Goal: Information Seeking & Learning: Learn about a topic

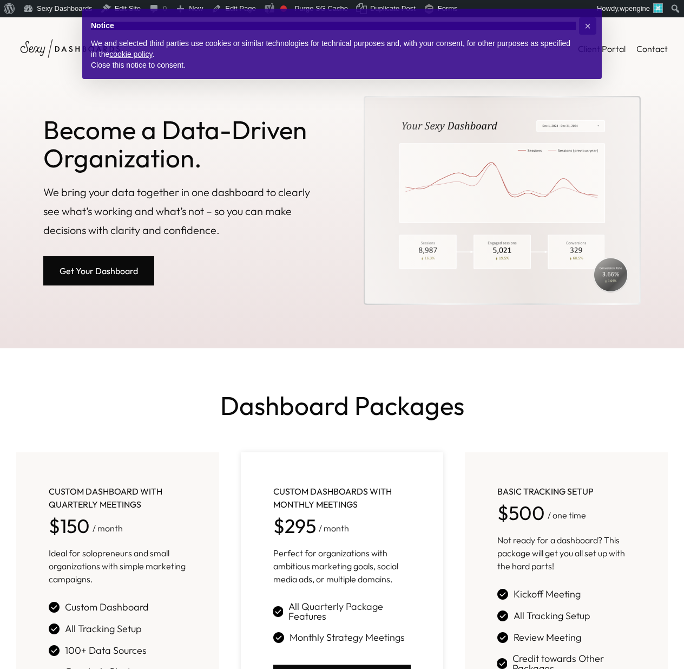
click at [99, 272] on link "Get Your Dashboard" at bounding box center [98, 270] width 111 height 29
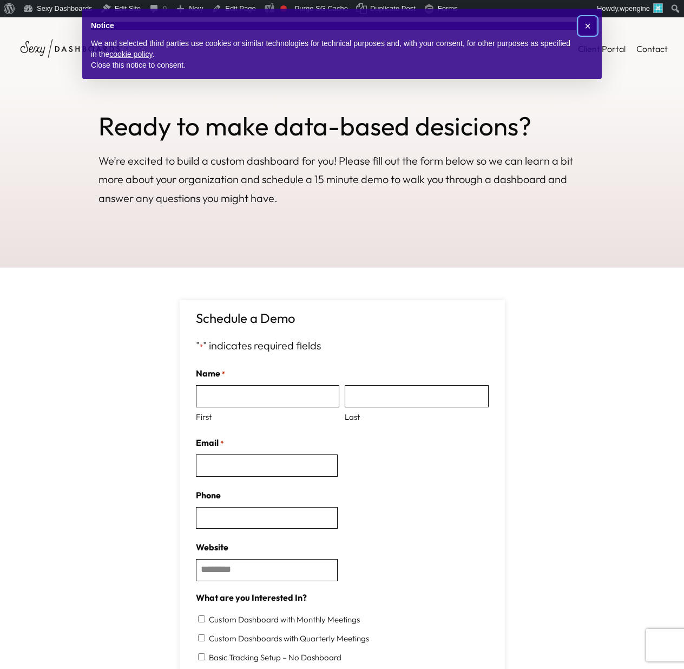
click at [588, 27] on span "×" at bounding box center [588, 26] width 6 height 12
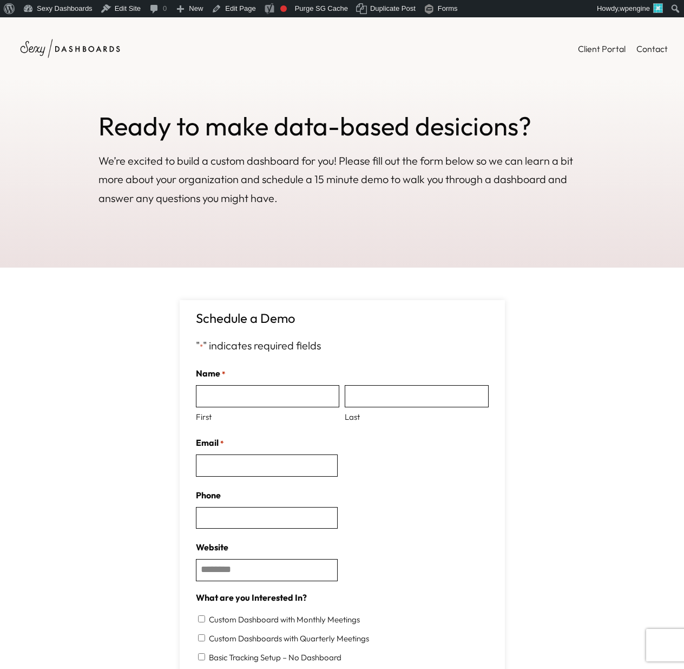
click at [600, 47] on span "Client Portal" at bounding box center [602, 48] width 48 height 11
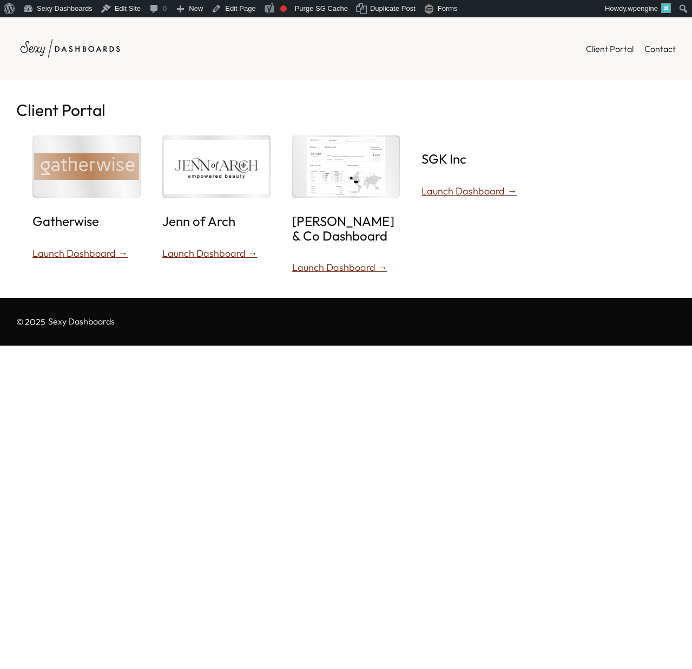
click at [104, 54] on img at bounding box center [70, 49] width 108 height 30
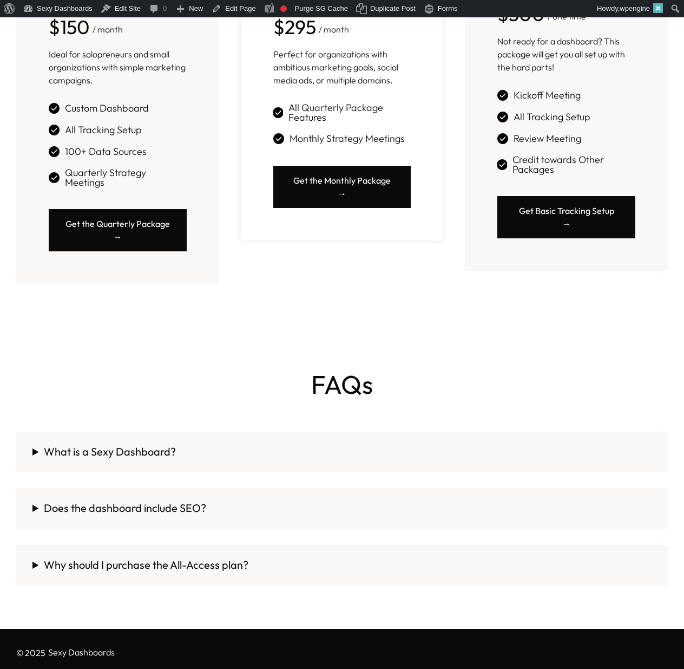
scroll to position [507, 0]
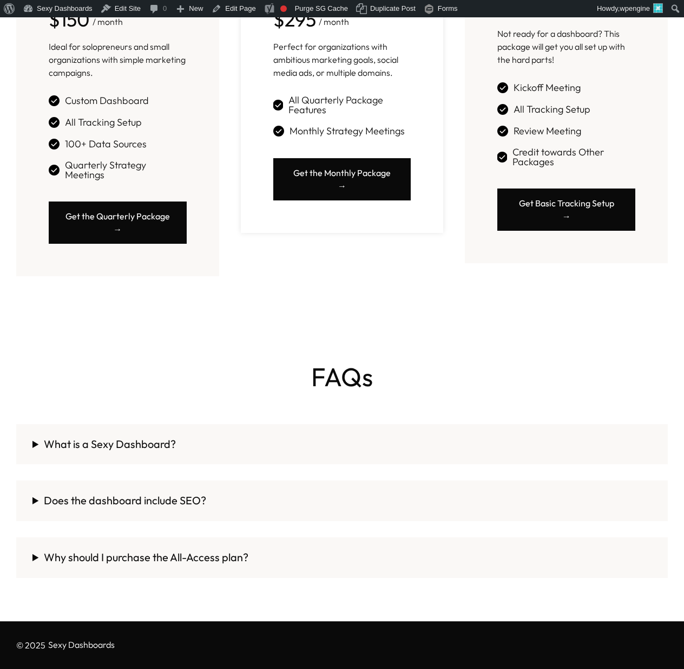
click at [76, 444] on summary "What is a Sexy Dashboard?" at bounding box center [341, 444] width 619 height 19
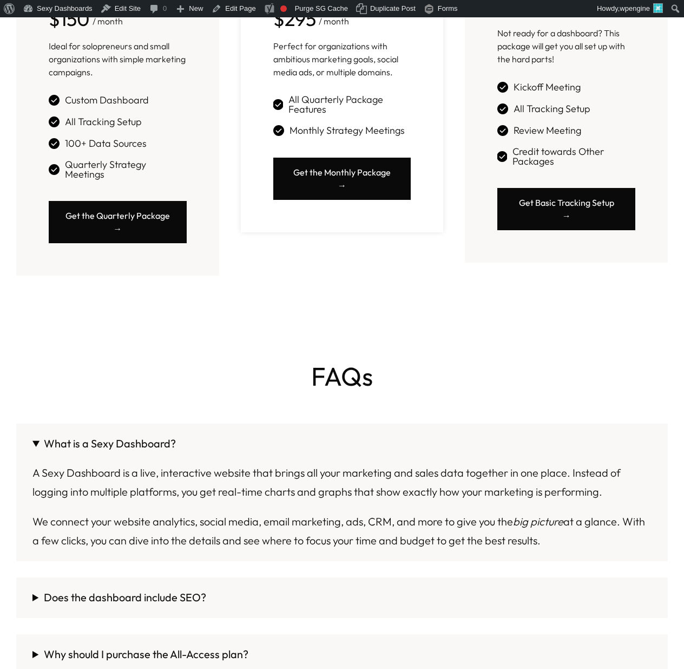
click at [76, 444] on summary "What is a Sexy Dashboard?" at bounding box center [341, 443] width 619 height 19
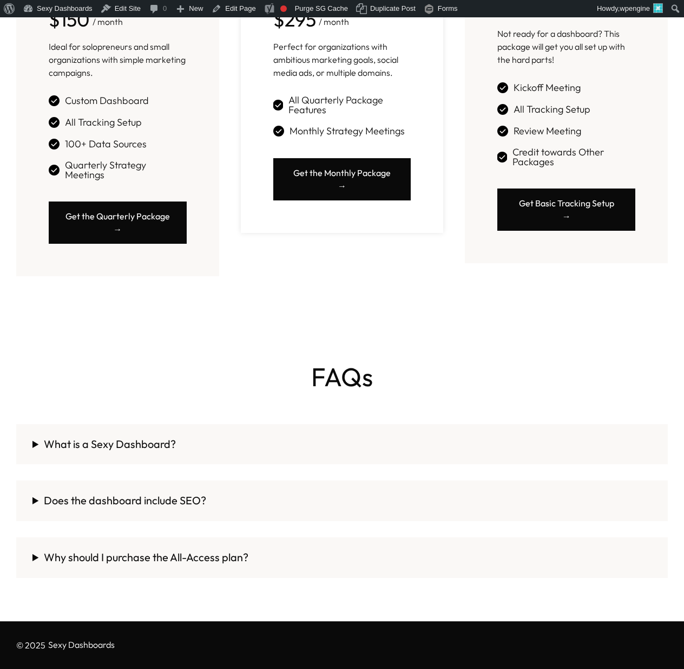
click at [70, 497] on summary "Does the dashboard include SEO?" at bounding box center [341, 500] width 619 height 19
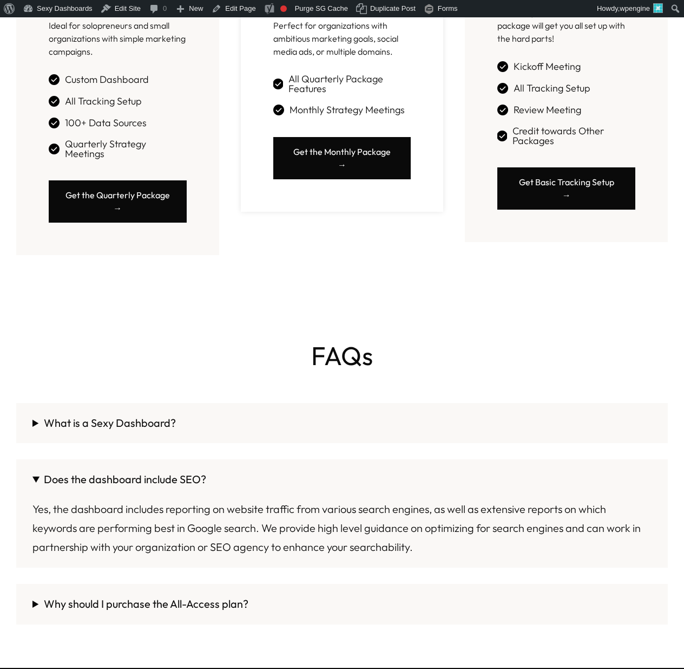
scroll to position [574, 0]
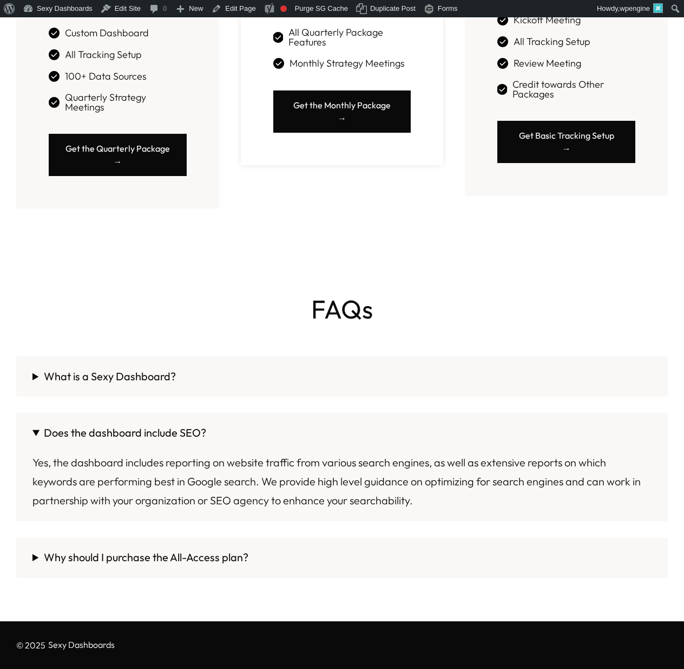
click at [89, 552] on summary "Why should I purchase the All-Access plan?" at bounding box center [341, 557] width 619 height 19
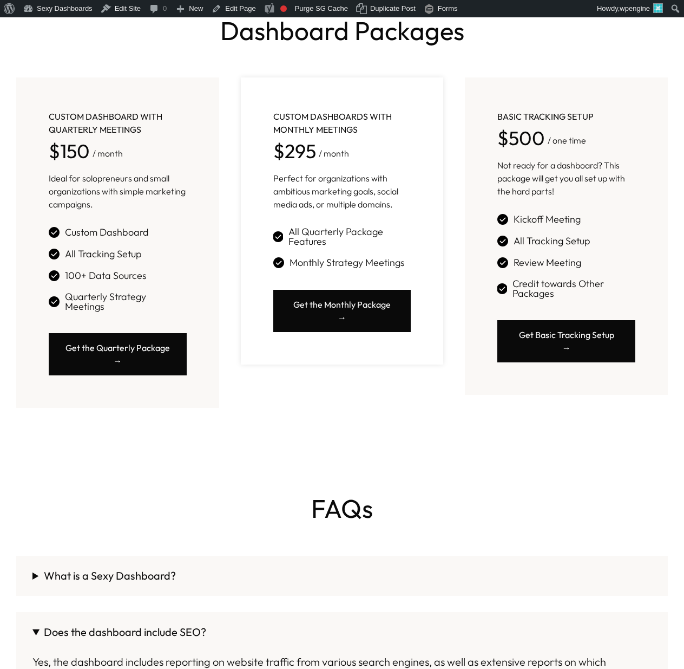
scroll to position [243, 0]
